Goal: Find specific page/section: Find specific page/section

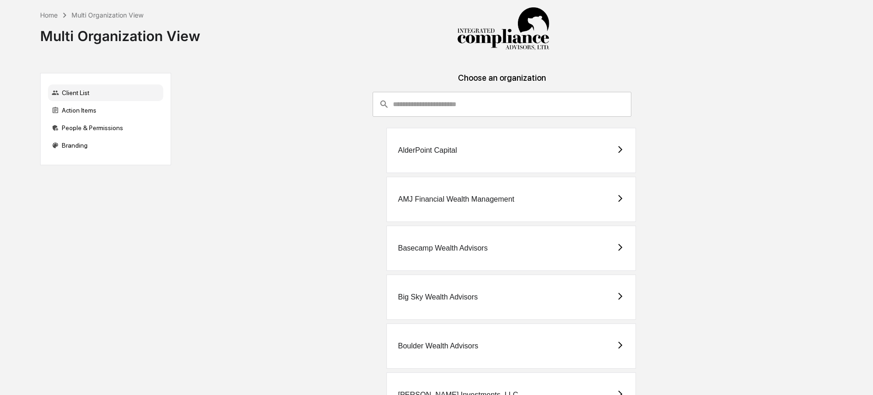
click at [500, 106] on input "consultant-dashboard__filter-organizations-search-bar" at bounding box center [512, 104] width 238 height 25
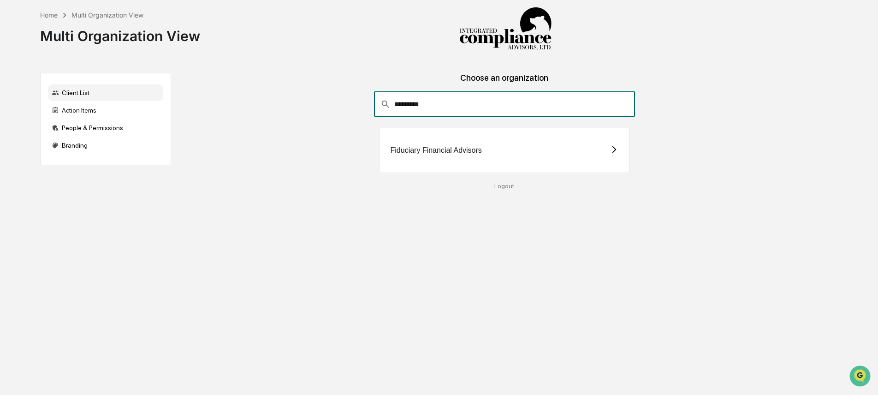
type input "*********"
click at [493, 145] on div "Fiduciary Financial Advisors" at bounding box center [504, 150] width 251 height 45
